Goal: Communication & Community: Answer question/provide support

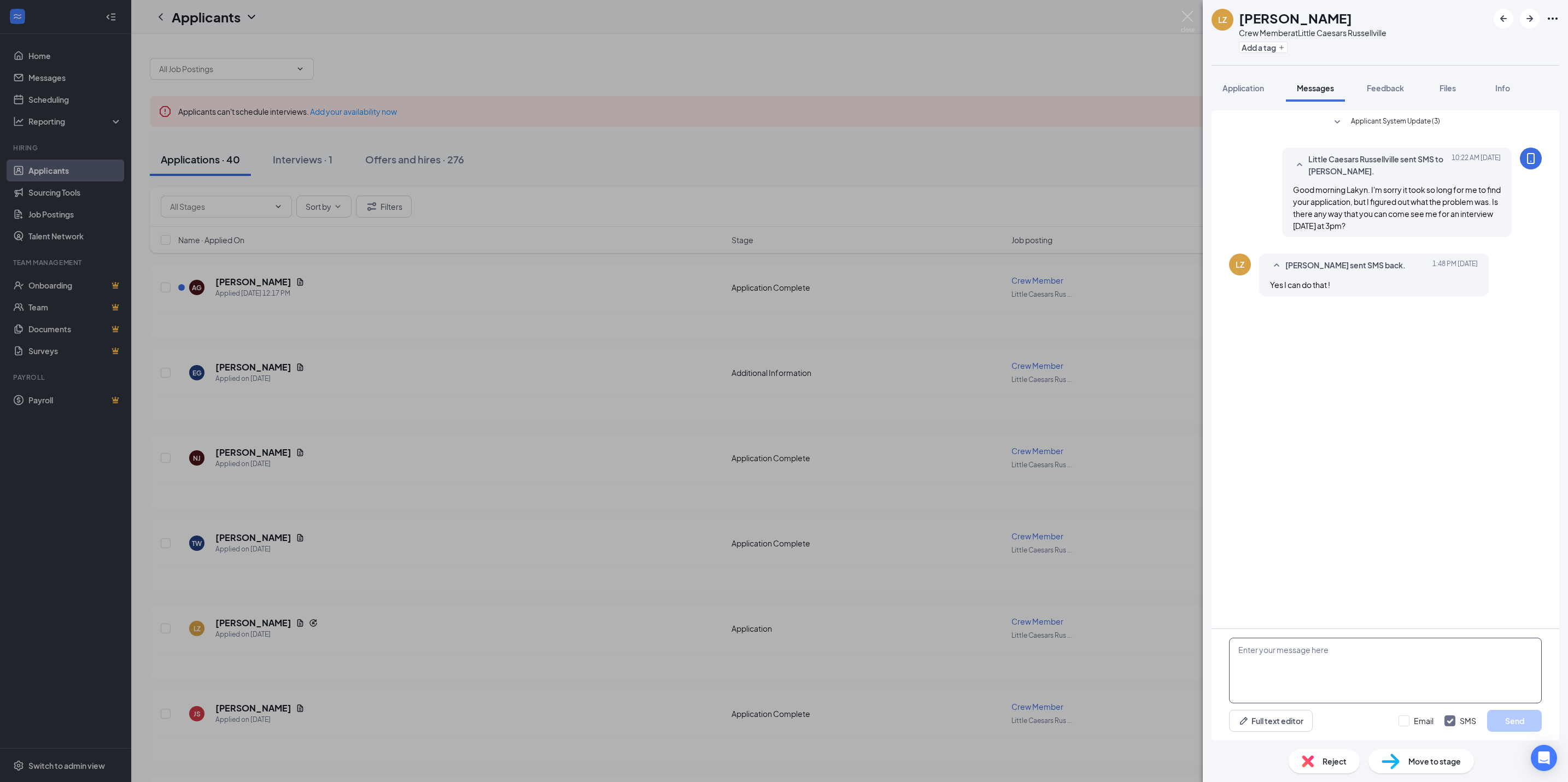
click at [1367, 671] on textarea at bounding box center [1385, 671] width 313 height 65
type textarea "Awesome, I'll be ready for you! When you come in, you can ask for me, my name i…"
click at [1521, 719] on button "Send" at bounding box center [1515, 720] width 55 height 22
click at [1181, 15] on img at bounding box center [1188, 22] width 13 height 22
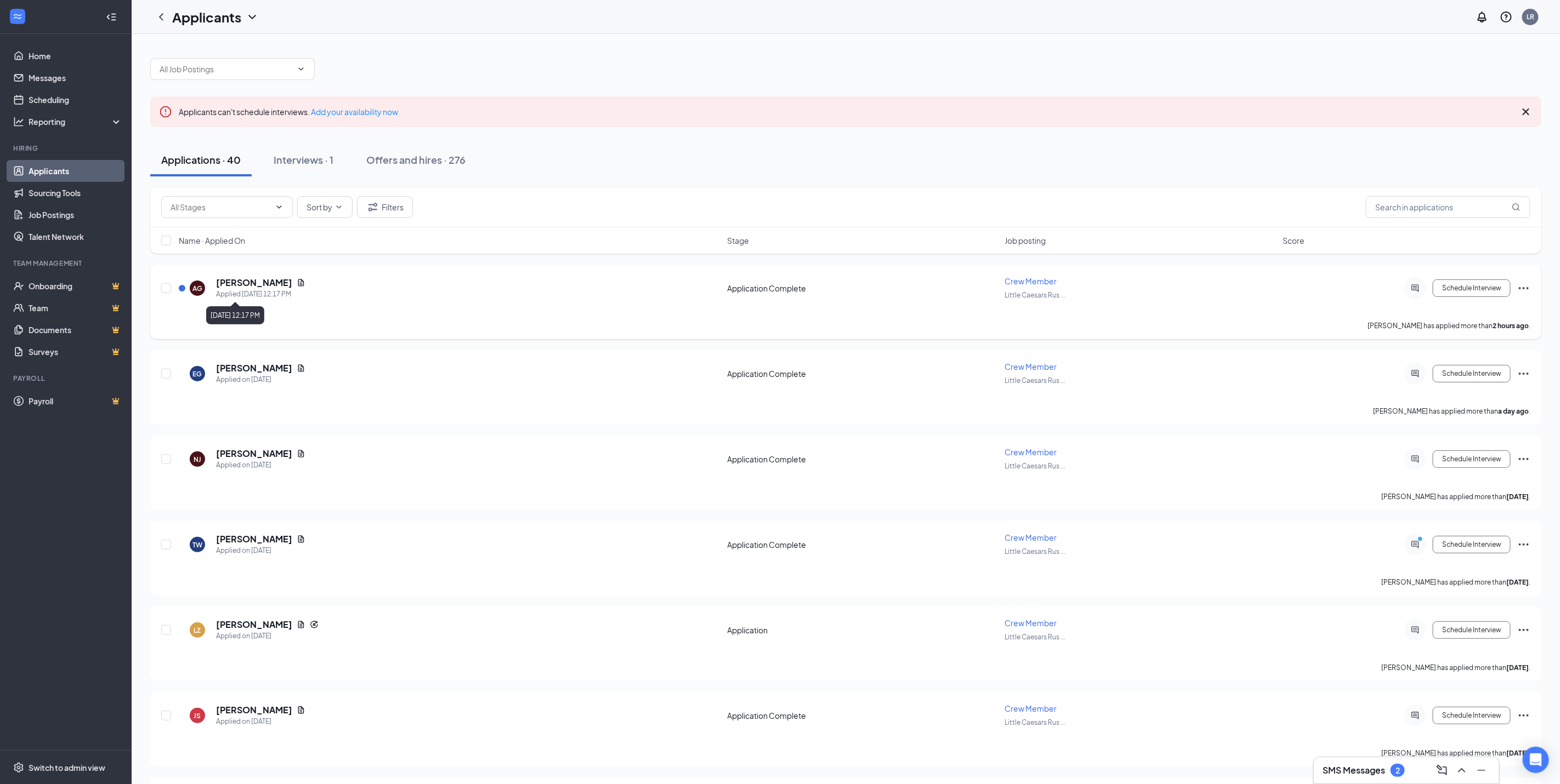
click at [232, 287] on h5 "[PERSON_NAME]" at bounding box center [254, 283] width 76 height 12
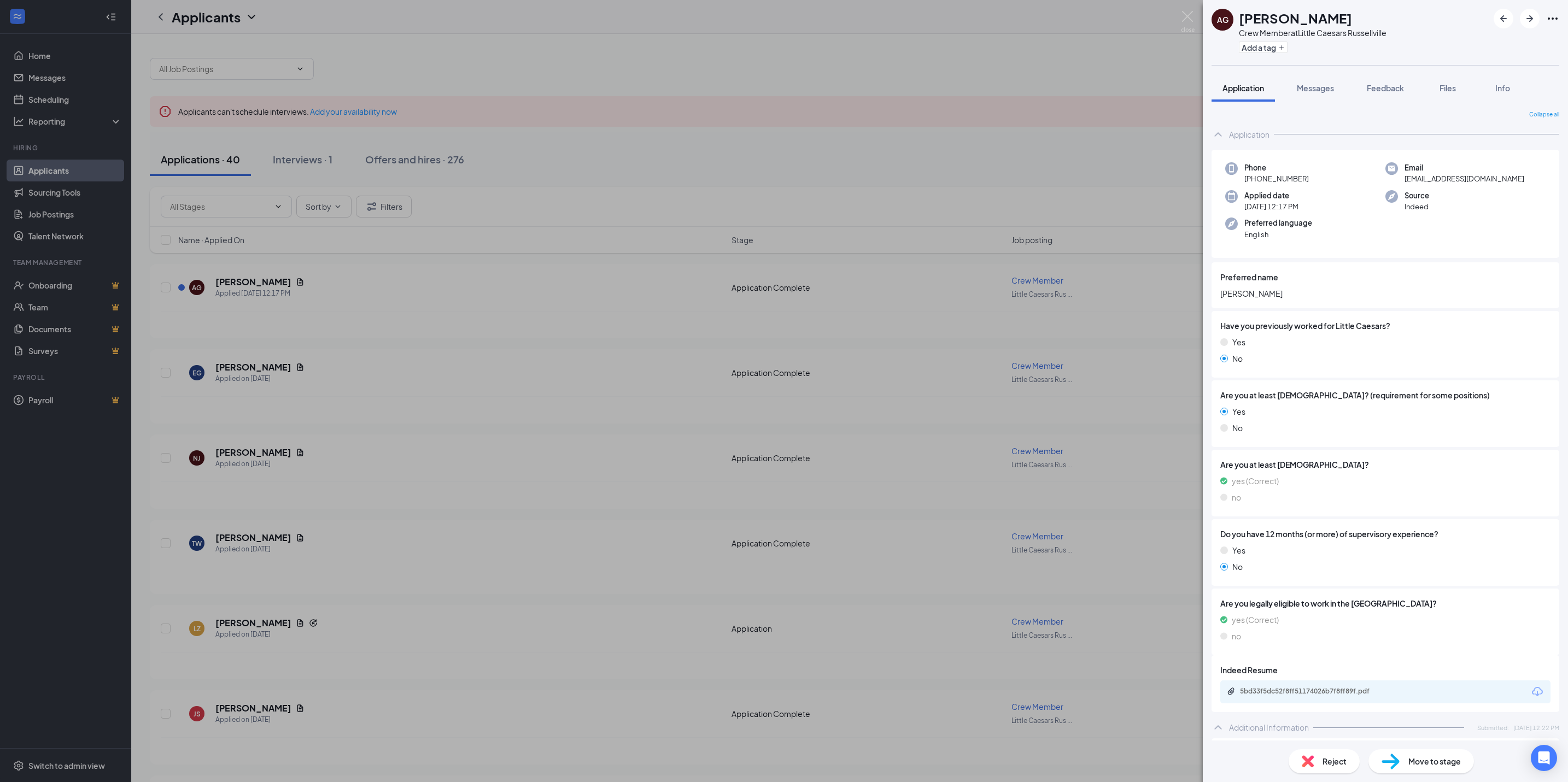
click at [1188, 22] on img at bounding box center [1188, 22] width 13 height 22
